Goal: Task Accomplishment & Management: Manage account settings

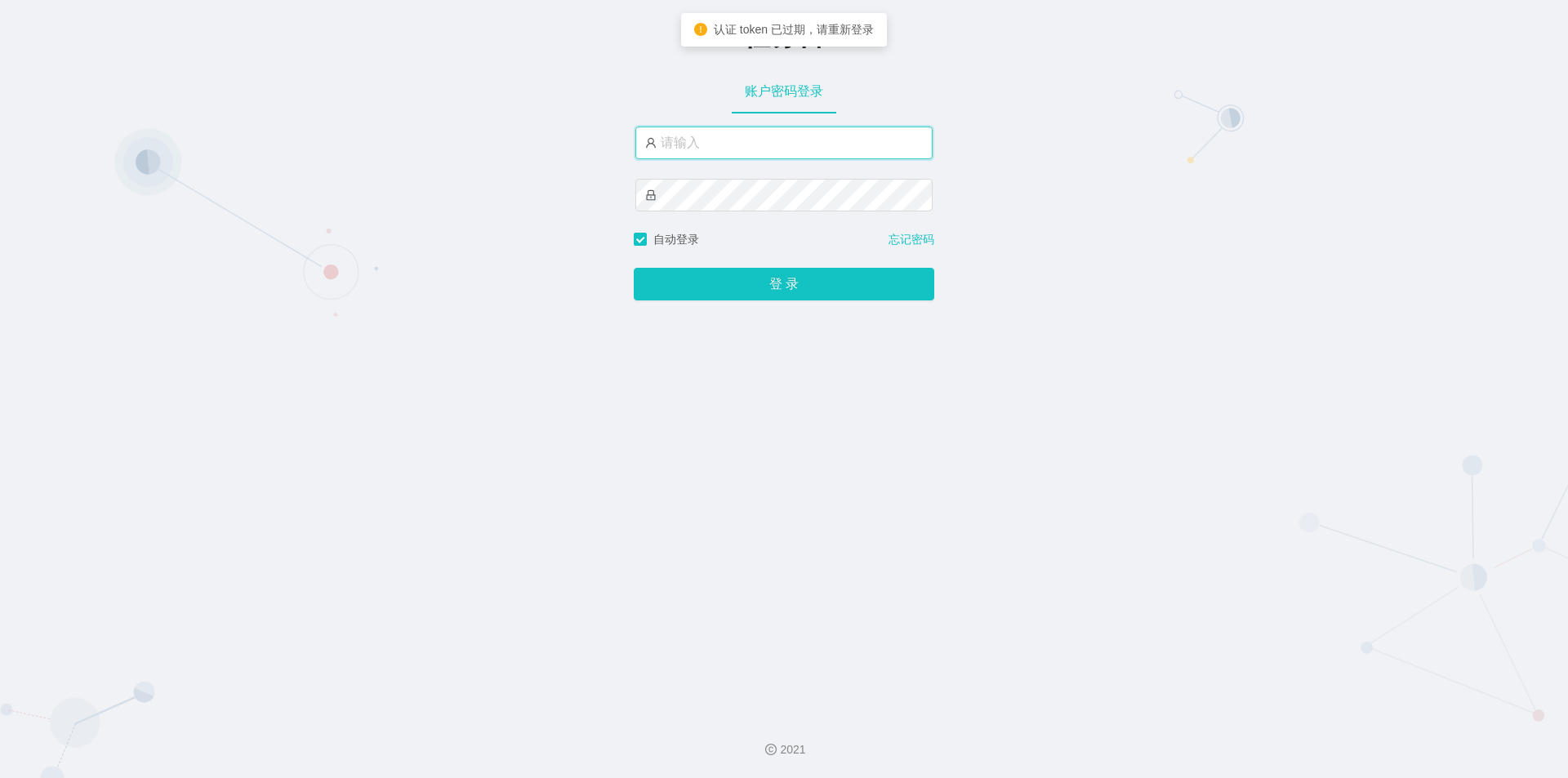
click at [708, 137] on input "text" at bounding box center [784, 142] width 297 height 33
type input "jishu"
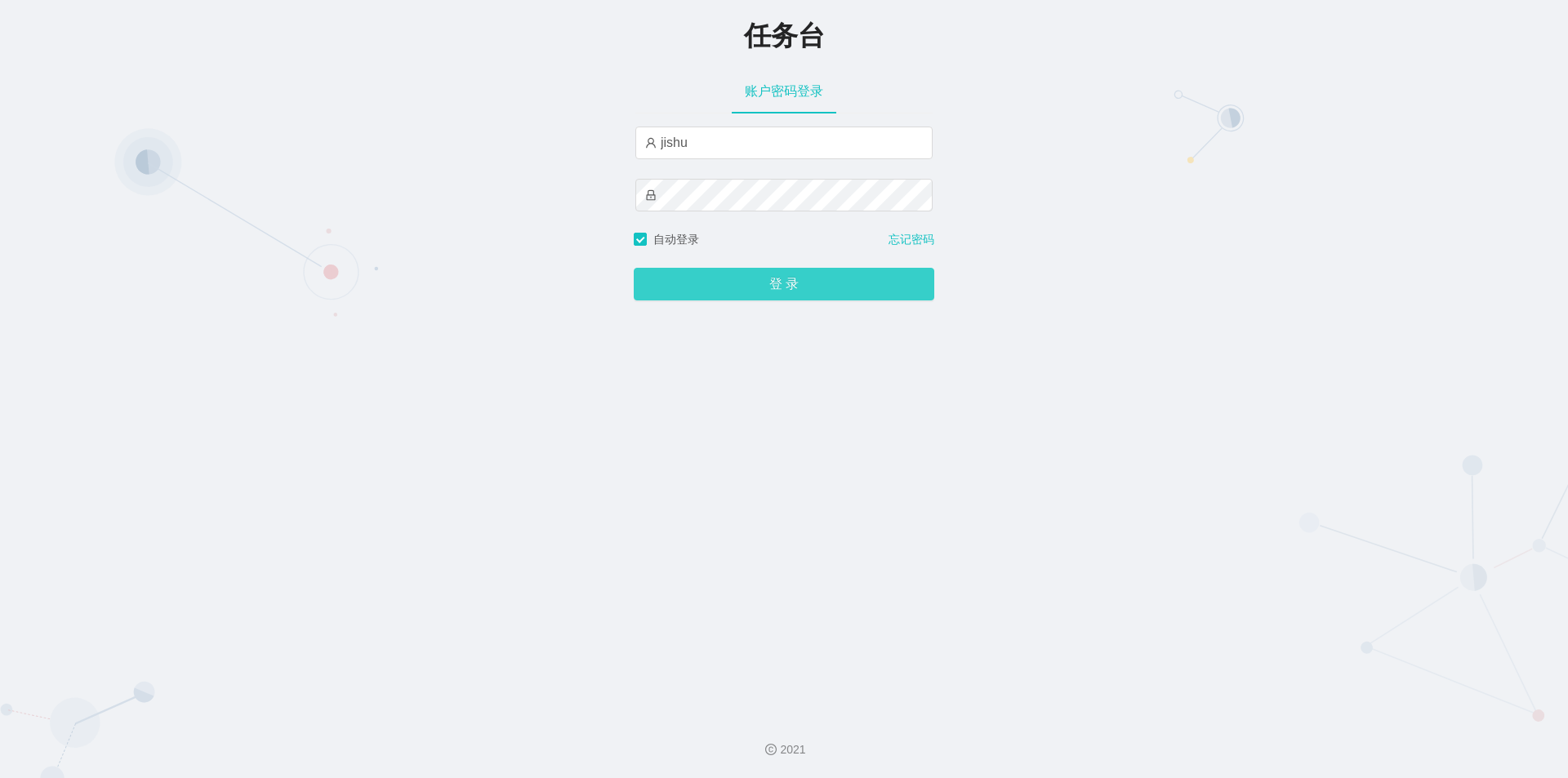
click at [707, 283] on button "登 录" at bounding box center [784, 284] width 301 height 33
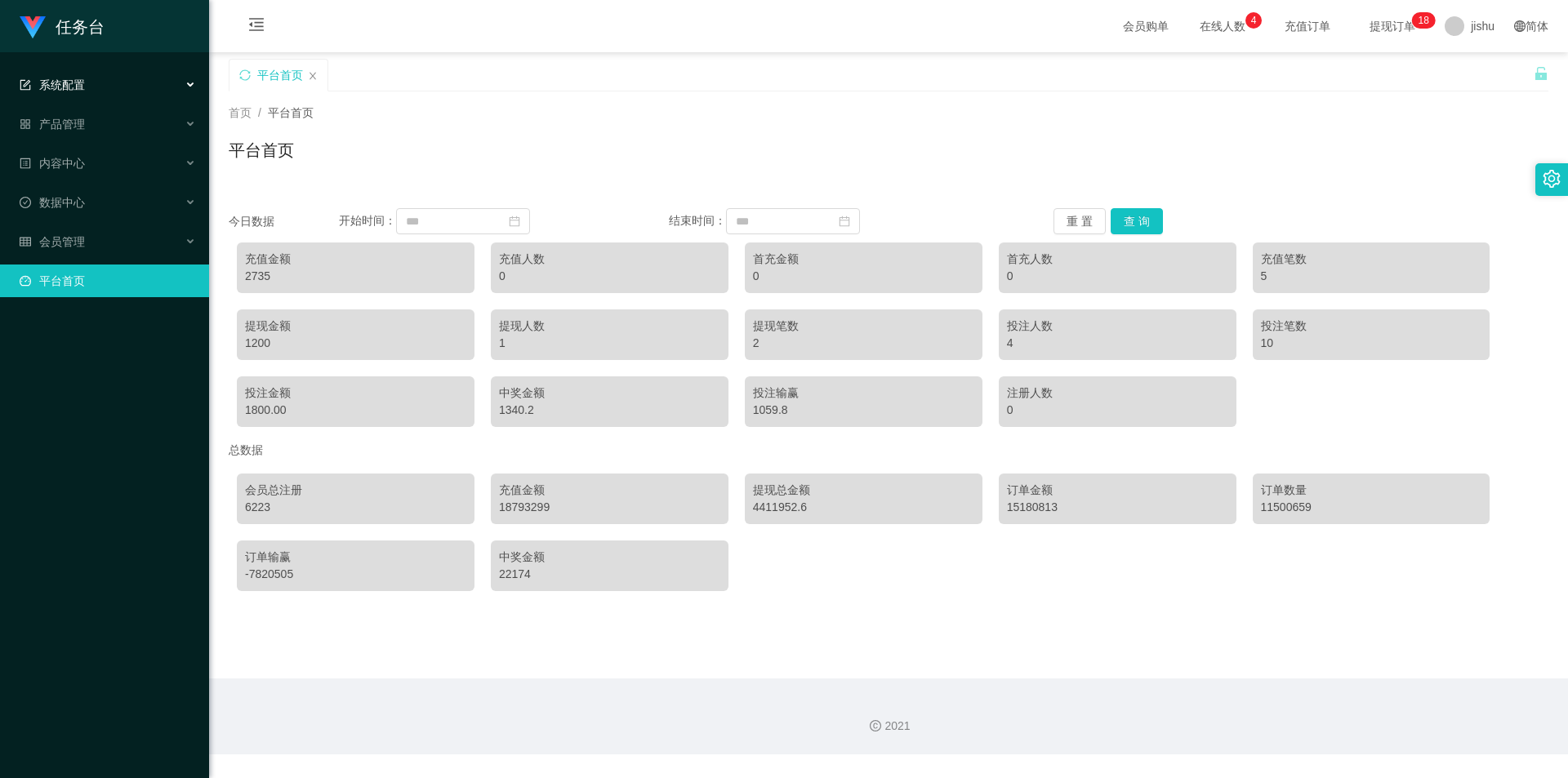
click at [104, 87] on div "系统配置" at bounding box center [105, 85] width 209 height 33
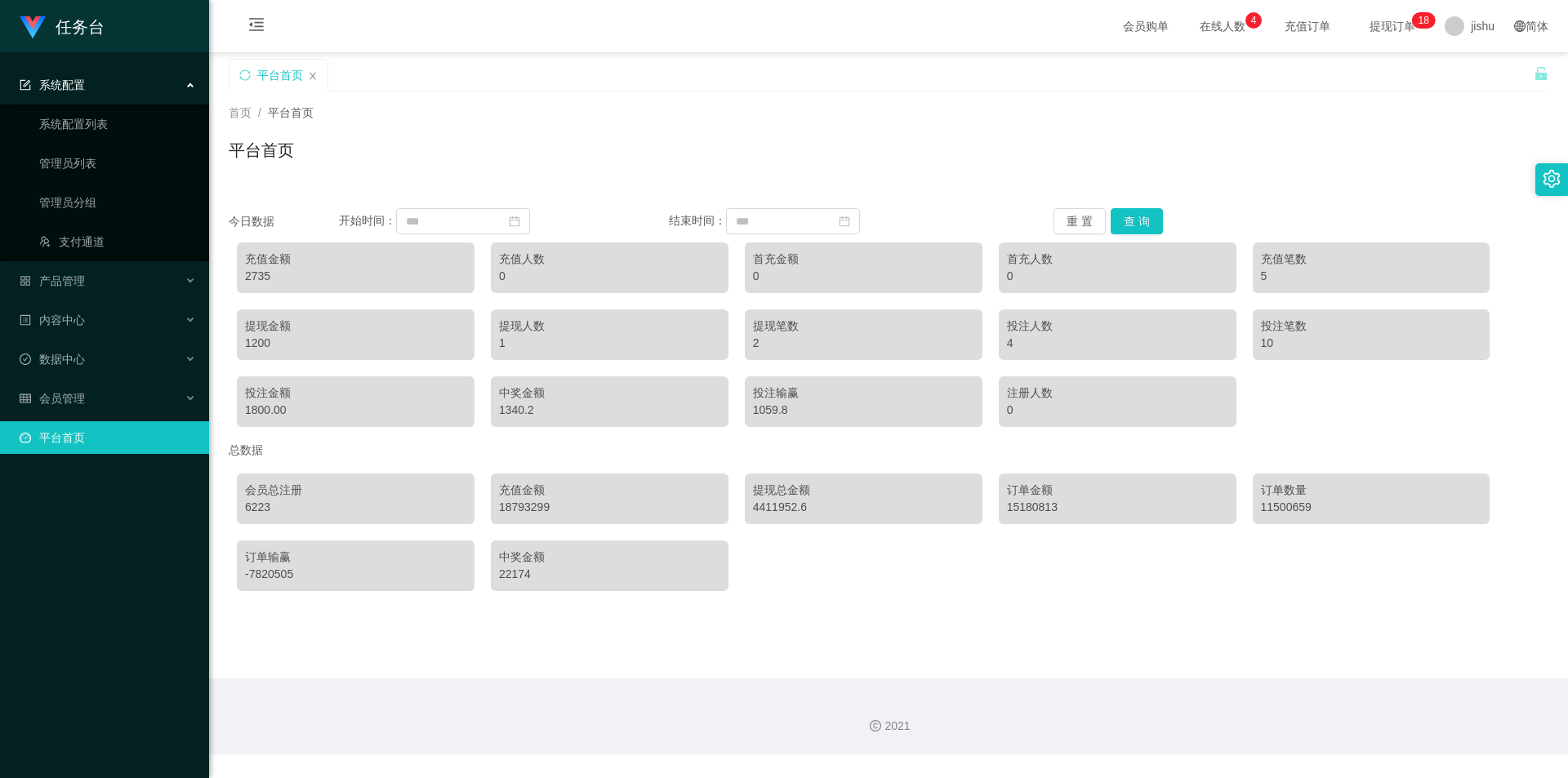
click at [104, 87] on div "系统配置" at bounding box center [105, 85] width 209 height 33
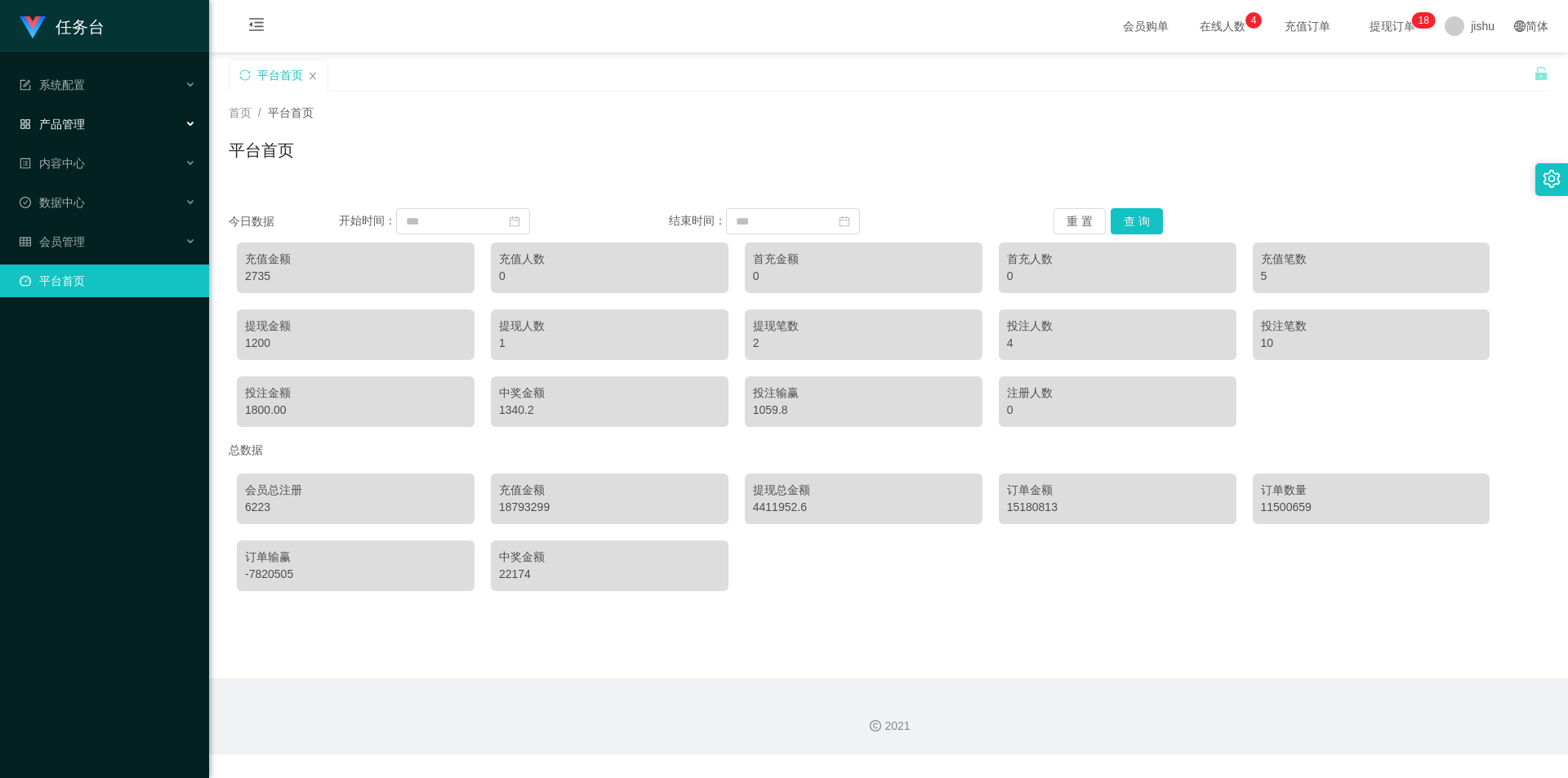
click at [102, 119] on div "产品管理" at bounding box center [105, 124] width 209 height 33
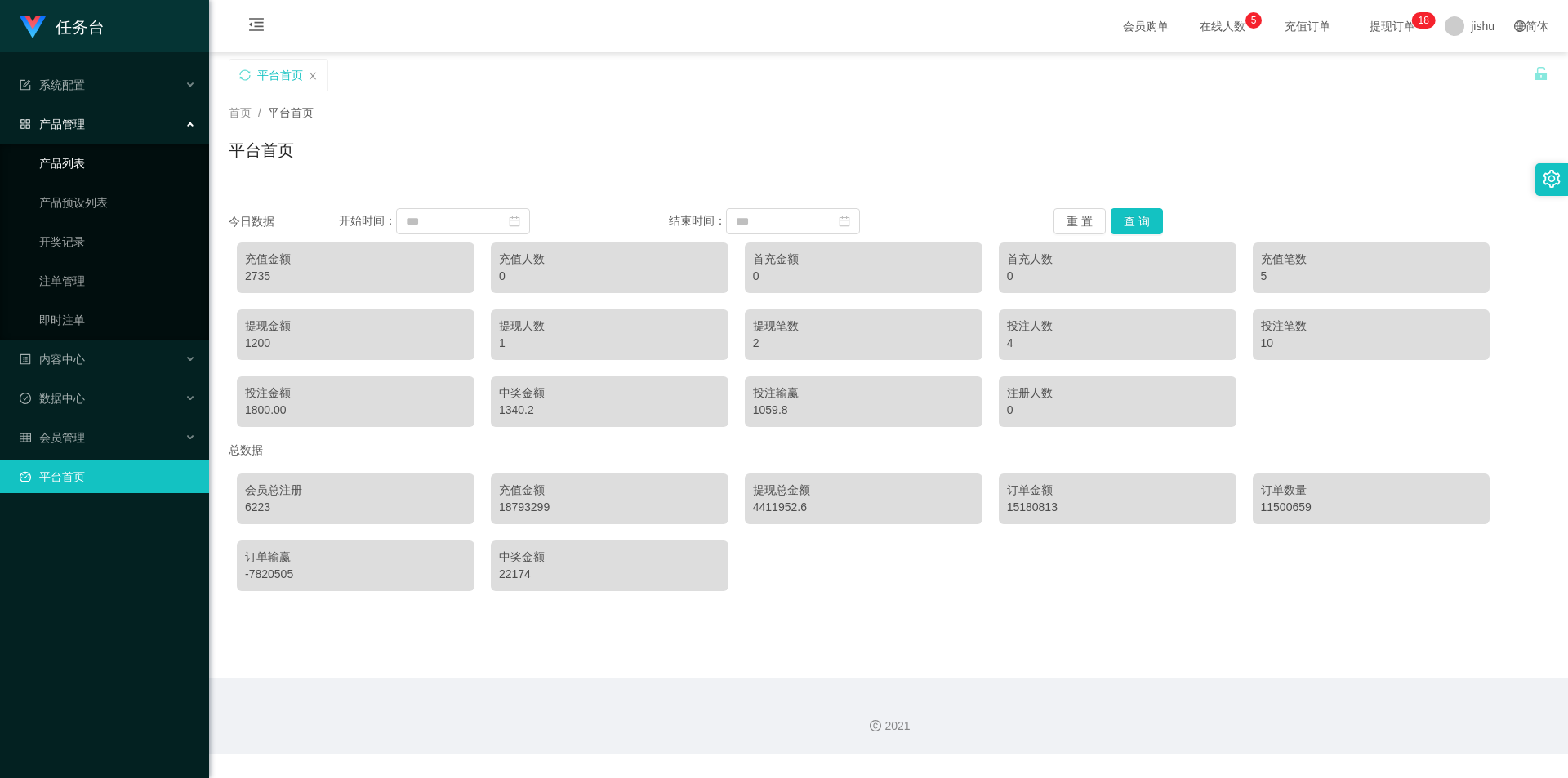
click at [94, 165] on link "产品列表" at bounding box center [118, 163] width 157 height 33
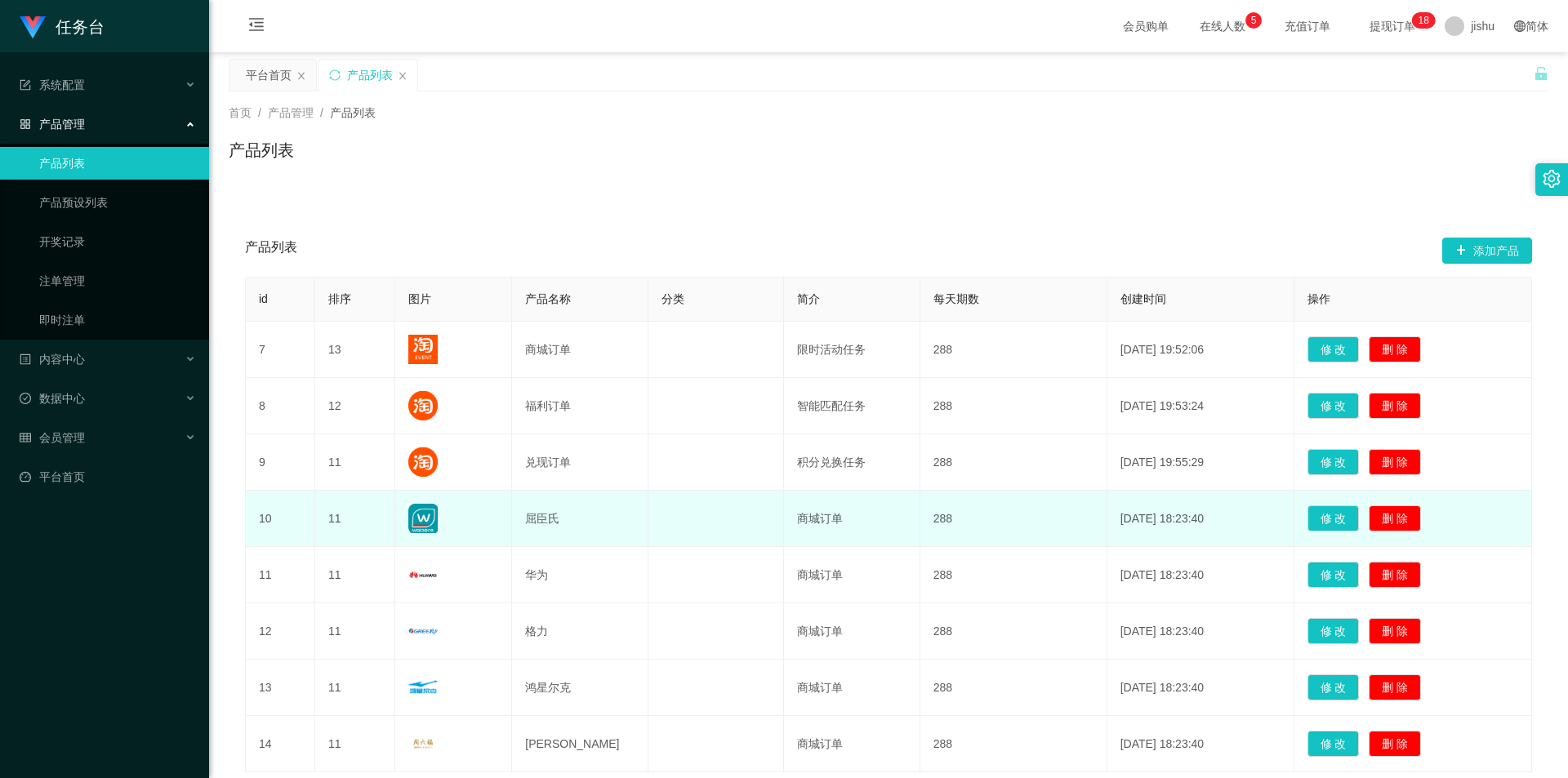
scroll to position [123, 0]
